Goal: Task Accomplishment & Management: Manage account settings

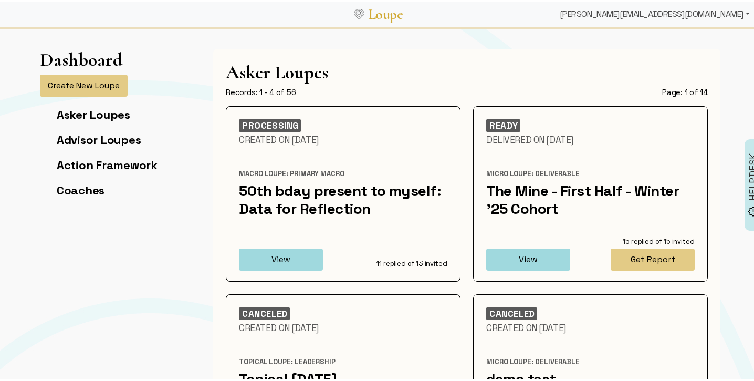
click at [718, 12] on div "[PERSON_NAME][EMAIL_ADDRESS][DOMAIN_NAME]" at bounding box center [655, 12] width 199 height 21
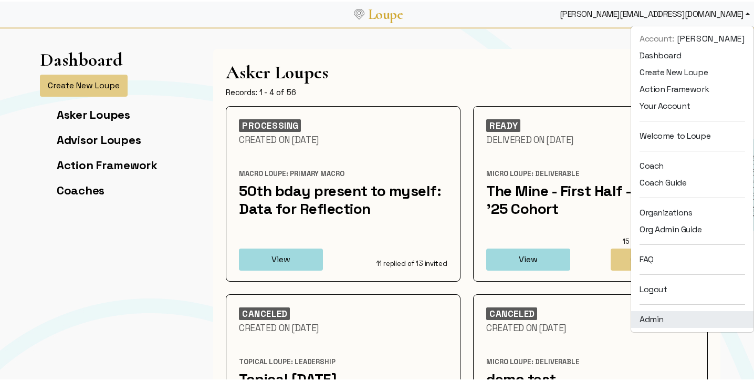
click at [703, 319] on link "Admin" at bounding box center [692, 317] width 122 height 17
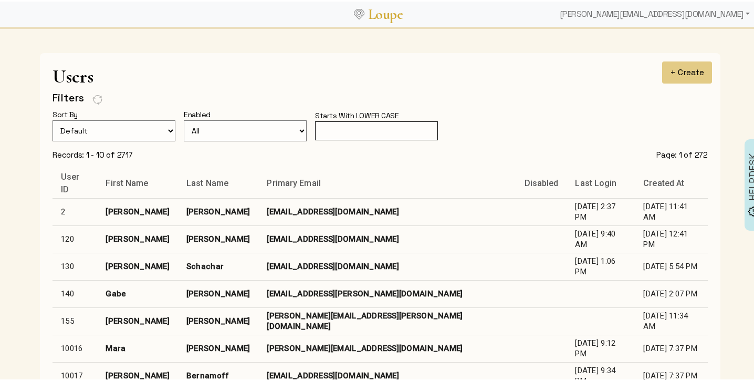
click at [343, 128] on input "text" at bounding box center [376, 129] width 123 height 19
type input "[PERSON_NAME]"
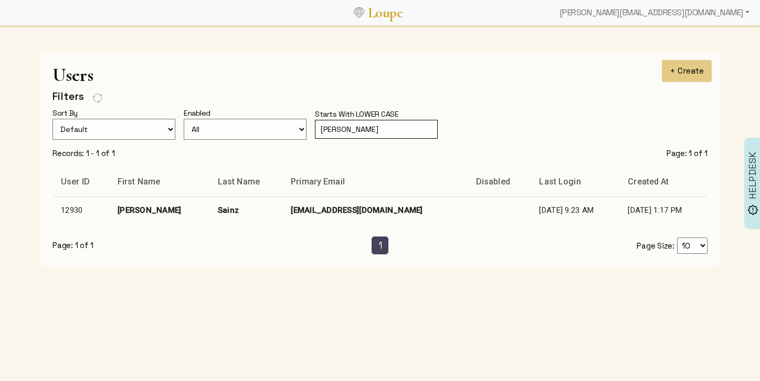
click at [333, 203] on td "[EMAIL_ADDRESS][DOMAIN_NAME]" at bounding box center [375, 209] width 185 height 27
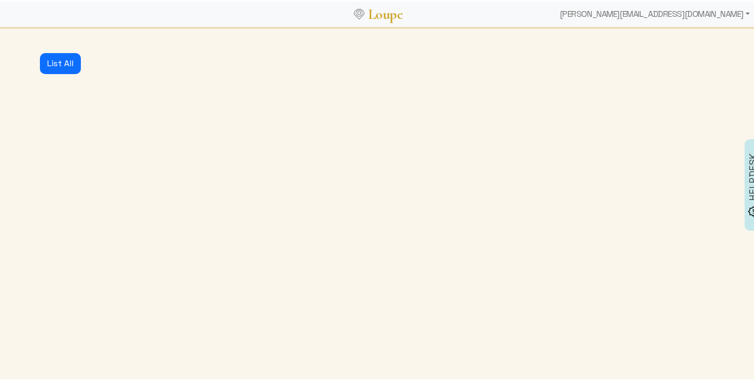
select select
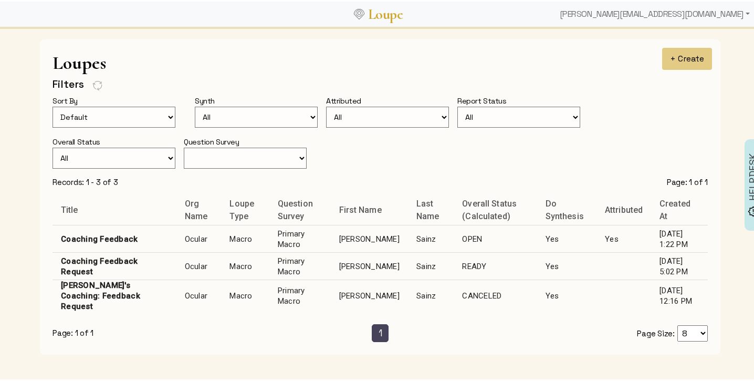
scroll to position [651, 0]
click at [347, 234] on td "[PERSON_NAME]" at bounding box center [369, 238] width 77 height 27
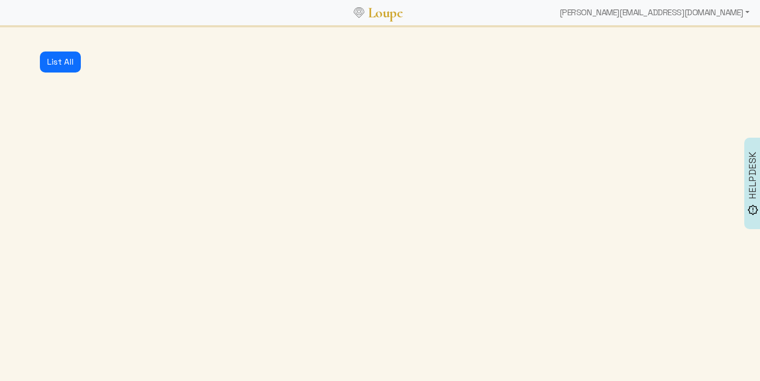
select select "3: MIN_ADVISORS_INVITED"
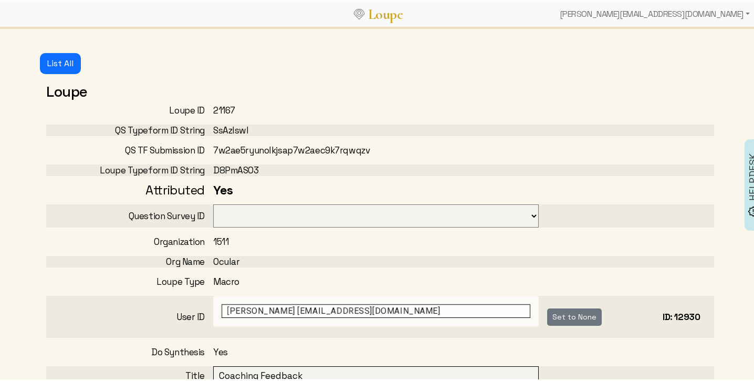
select select "3001"
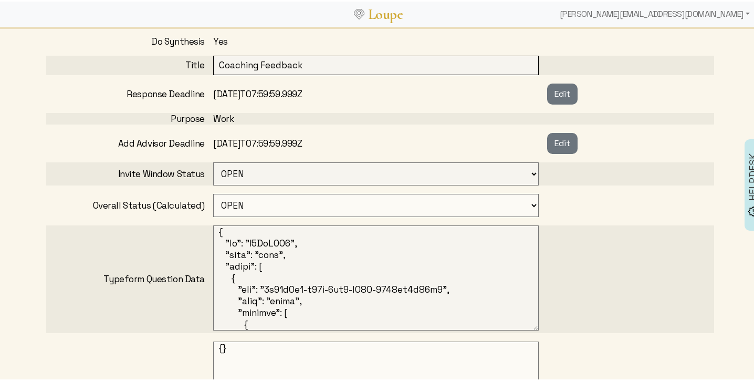
scroll to position [245, 0]
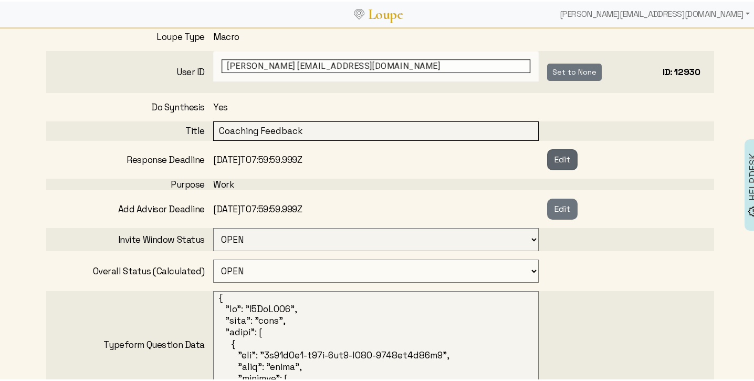
click at [550, 154] on button "Edit" at bounding box center [562, 158] width 30 height 21
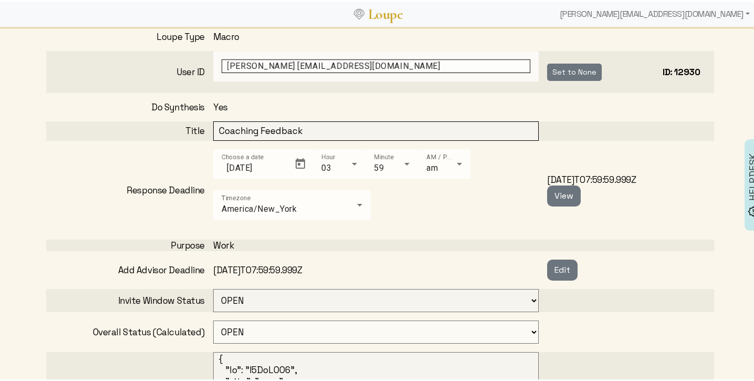
click at [153, 175] on div "Response Deadline Choose a date [DATE] Hour 03 Minute 59 AM / PM am Timezone [G…" at bounding box center [380, 189] width 668 height 82
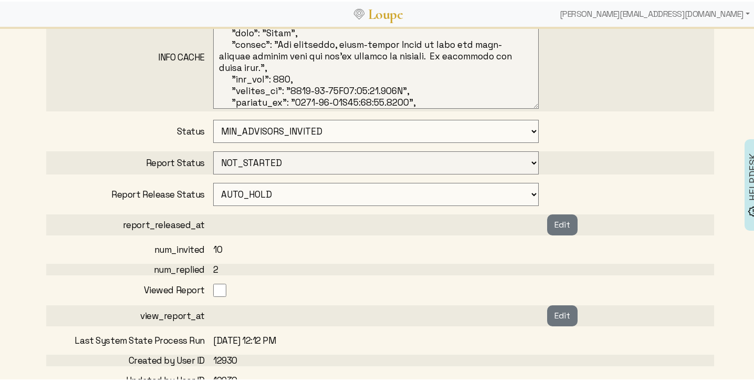
scroll to position [828, 0]
